Goal: Navigation & Orientation: Understand site structure

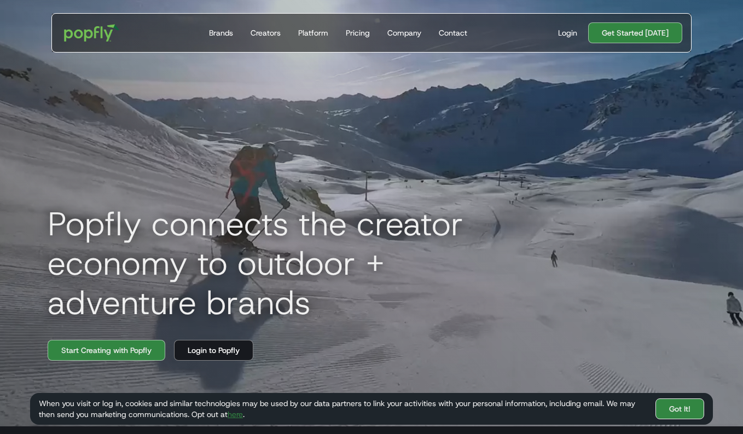
click at [692, 410] on link "Got It!" at bounding box center [679, 408] width 49 height 21
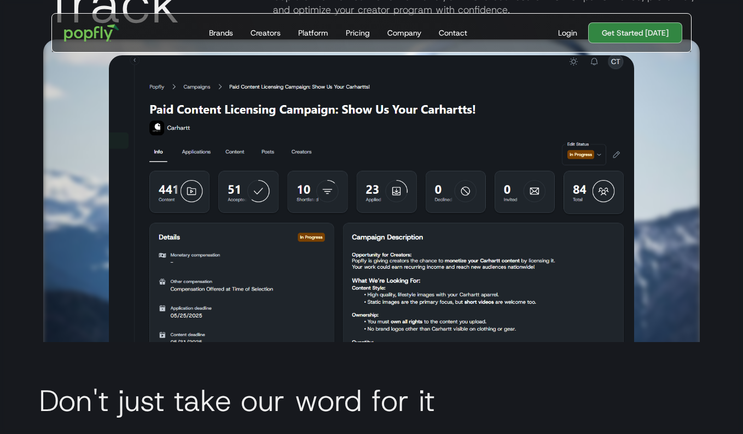
scroll to position [2627, 0]
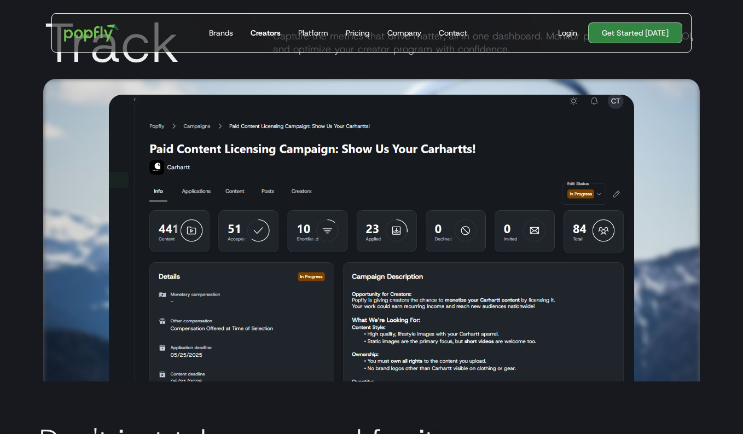
click at [274, 34] on div "Creators" at bounding box center [265, 32] width 30 height 11
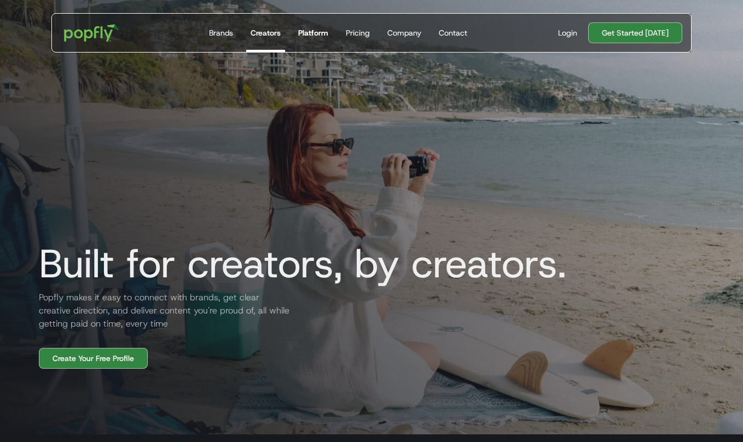
click at [313, 33] on div "Platform" at bounding box center [313, 32] width 30 height 11
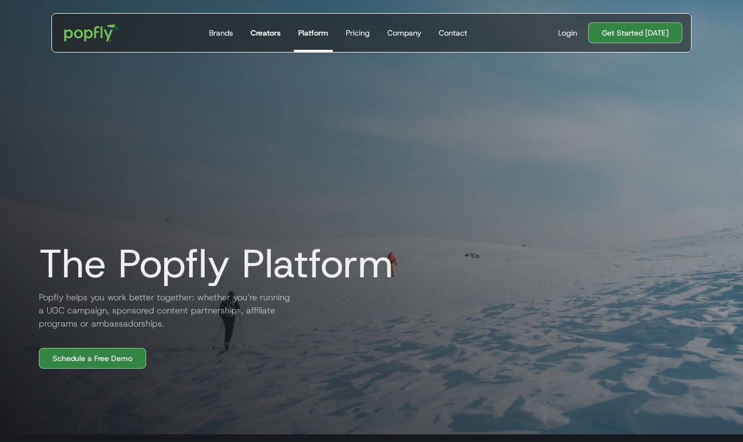
click at [266, 31] on div "Creators" at bounding box center [265, 32] width 30 height 11
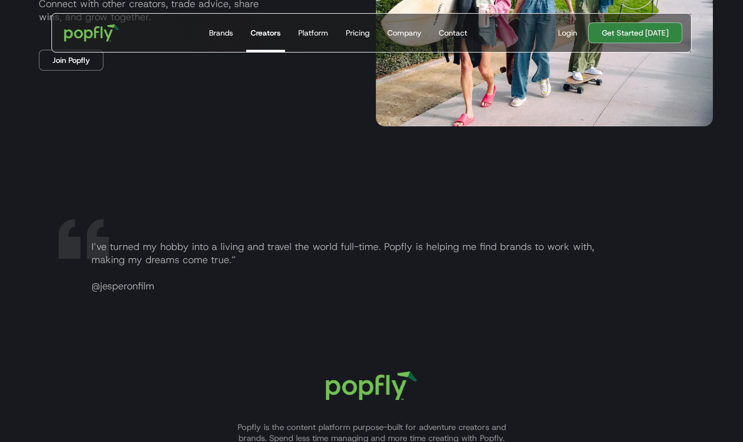
scroll to position [1802, 0]
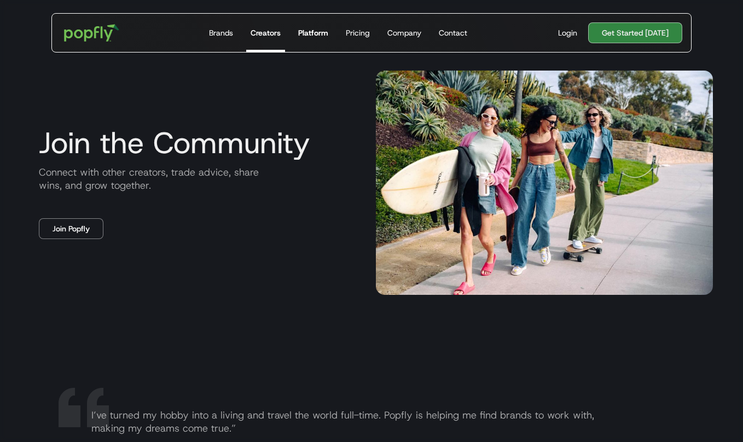
click at [318, 34] on div "Platform" at bounding box center [313, 32] width 30 height 11
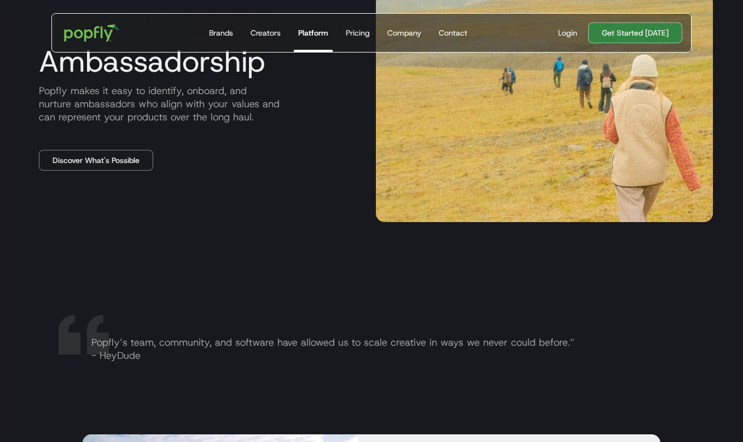
scroll to position [1471, 0]
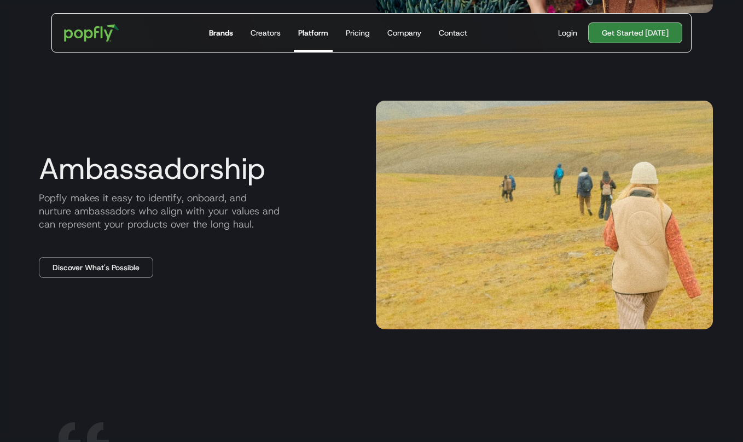
click at [219, 33] on div "Brands" at bounding box center [221, 32] width 24 height 11
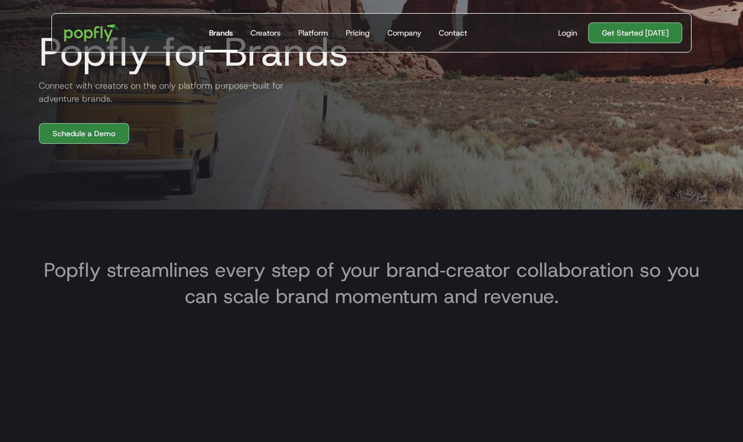
scroll to position [124, 0]
